Goal: Complete application form

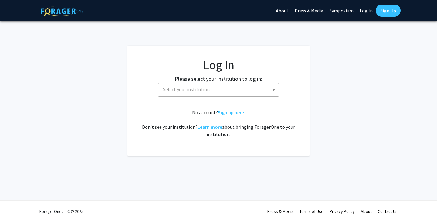
select select
click at [266, 91] on span "Select your institution" at bounding box center [219, 89] width 118 height 12
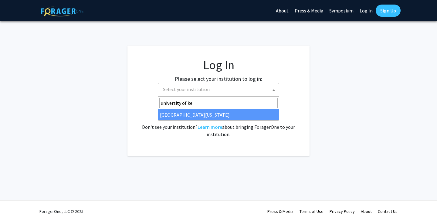
type input "university of ke"
select select "13"
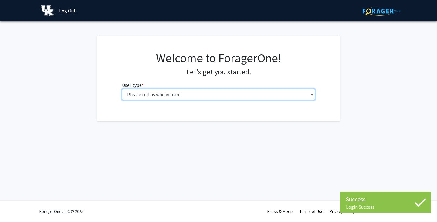
click at [236, 92] on select "Please tell us who you are Undergraduate Student Master's Student Doctoral Cand…" at bounding box center [218, 95] width 193 height 12
select select "1: undergrad"
click at [122, 89] on select "Please tell us who you are Undergraduate Student Master's Student Doctoral Cand…" at bounding box center [218, 95] width 193 height 12
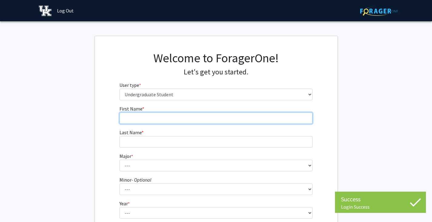
click at [219, 120] on input "First Name * required" at bounding box center [215, 118] width 193 height 12
type input "[PERSON_NAME]"
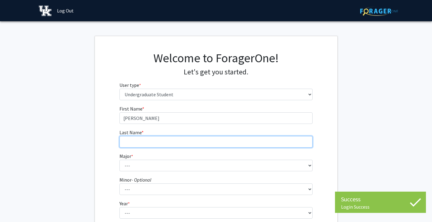
type input "[PERSON_NAME]"
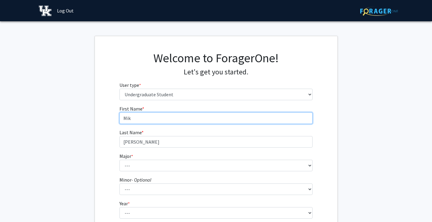
type input "[PERSON_NAME]"
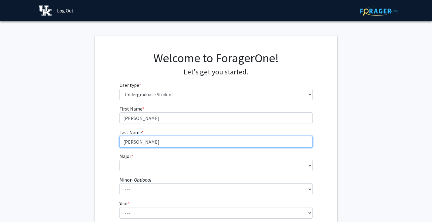
click at [143, 145] on input "[PERSON_NAME]" at bounding box center [215, 142] width 193 height 12
type input "[PERSON_NAME]"
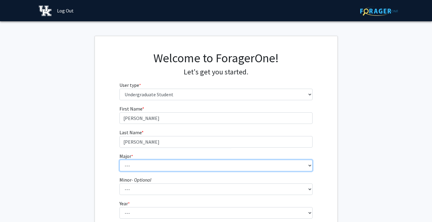
click at [135, 165] on select "--- Accounting Aerospace Engineering African American & Africana Studies Agricu…" at bounding box center [215, 165] width 193 height 12
select select "97: 934"
click at [119, 159] on select "--- Accounting Aerospace Engineering African American & Africana Studies Agricu…" at bounding box center [215, 165] width 193 height 12
click at [197, 165] on select "--- Accounting Aerospace Engineering African American & Africana Studies Agricu…" at bounding box center [215, 165] width 193 height 12
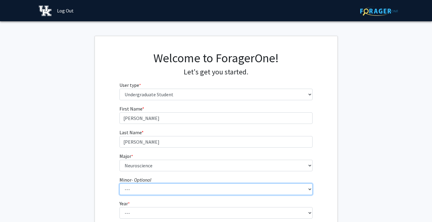
click at [182, 189] on select "--- African American & Africana Studies Agricultural Economics American Studies…" at bounding box center [215, 189] width 193 height 12
select select "9: 661"
click at [119, 183] on select "--- African American & Africana Studies Agricultural Economics American Studies…" at bounding box center [215, 189] width 193 height 12
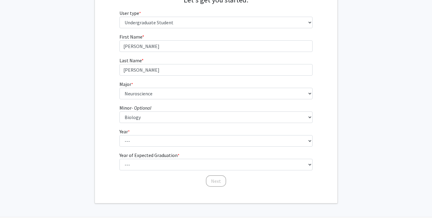
click at [189, 133] on fg-select "Year * required --- First-year Sophomore Junior Senior Postbaccalaureate Certif…" at bounding box center [215, 137] width 193 height 19
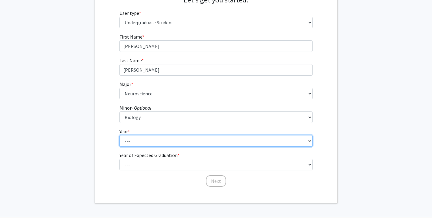
click at [186, 140] on select "--- First-year Sophomore Junior Senior Postbaccalaureate Certificate" at bounding box center [215, 141] width 193 height 12
select select "4: senior"
click at [119, 135] on select "--- First-year Sophomore Junior Senior Postbaccalaureate Certificate" at bounding box center [215, 141] width 193 height 12
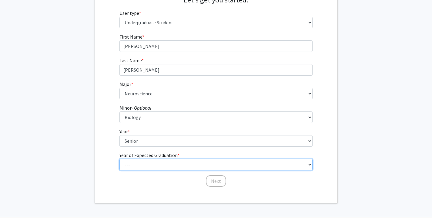
click at [177, 166] on select "--- 2025 2026 2027 2028 2029 2030 2031 2032 2033 2034" at bounding box center [215, 165] width 193 height 12
select select "3: 2027"
click at [119, 159] on select "--- 2025 2026 2027 2028 2029 2030 2031 2032 2033 2034" at bounding box center [215, 165] width 193 height 12
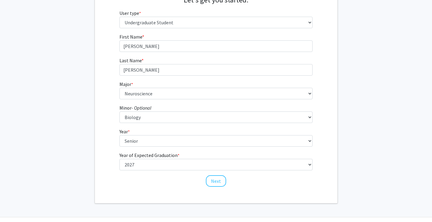
click at [184, 152] on fg-select "Year of Expected Graduation * required --- 2025 2026 2027 2028 2029 2030 2031 2…" at bounding box center [215, 160] width 193 height 19
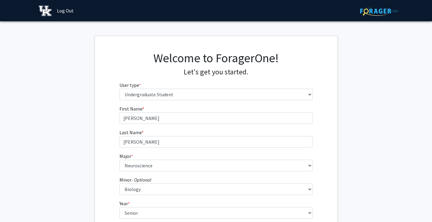
scroll to position [89, 0]
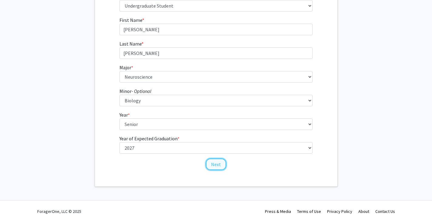
click at [219, 167] on button "Next" at bounding box center [216, 164] width 20 height 12
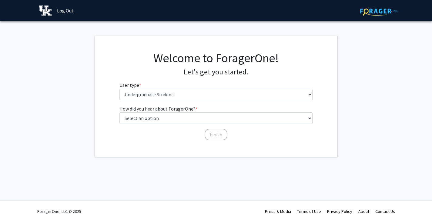
scroll to position [0, 0]
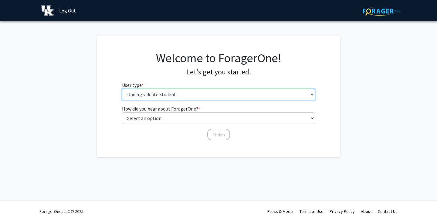
click at [250, 95] on select "Please tell us who you are Undergraduate Student Master's Student Doctoral Cand…" at bounding box center [218, 95] width 193 height 12
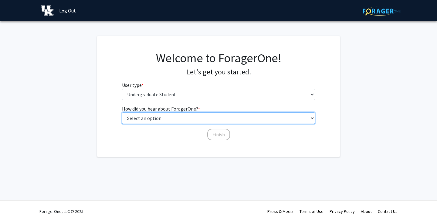
click at [216, 122] on select "Select an option Peer/student recommendation Faculty/staff recommendation Unive…" at bounding box center [218, 118] width 193 height 12
select select "3: university_website"
click at [122, 112] on select "Select an option Peer/student recommendation Faculty/staff recommendation Unive…" at bounding box center [218, 118] width 193 height 12
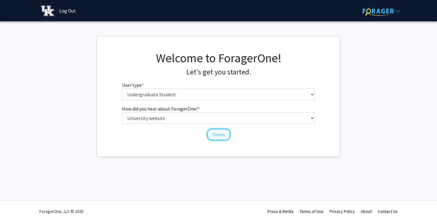
click at [215, 137] on button "Finish" at bounding box center [218, 135] width 23 height 12
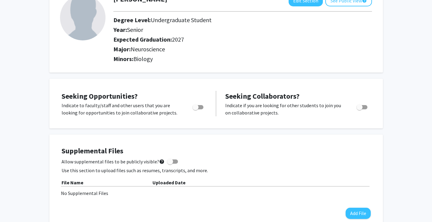
scroll to position [48, 0]
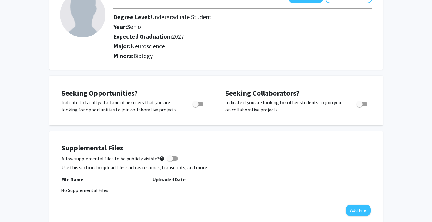
click at [200, 103] on span "Toggle" at bounding box center [198, 104] width 11 height 4
click at [196, 106] on input "Are you actively seeking opportunities?" at bounding box center [195, 106] width 0 height 0
checkbox input "true"
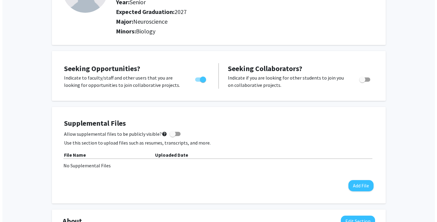
scroll to position [0, 0]
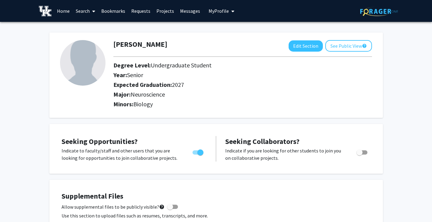
click at [141, 12] on link "Requests" at bounding box center [140, 10] width 25 height 21
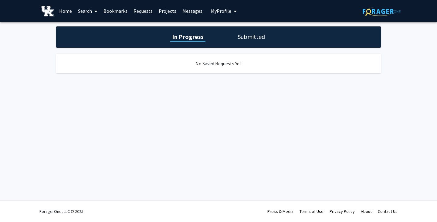
click at [164, 8] on link "Projects" at bounding box center [168, 10] width 24 height 21
